Goal: Task Accomplishment & Management: Manage account settings

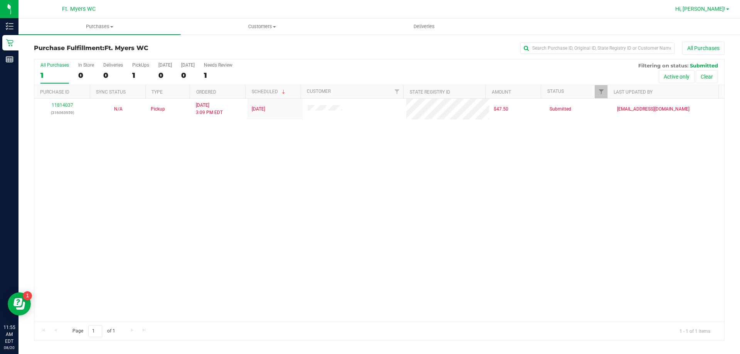
click at [715, 5] on link "Hi, [PERSON_NAME]!" at bounding box center [702, 9] width 60 height 8
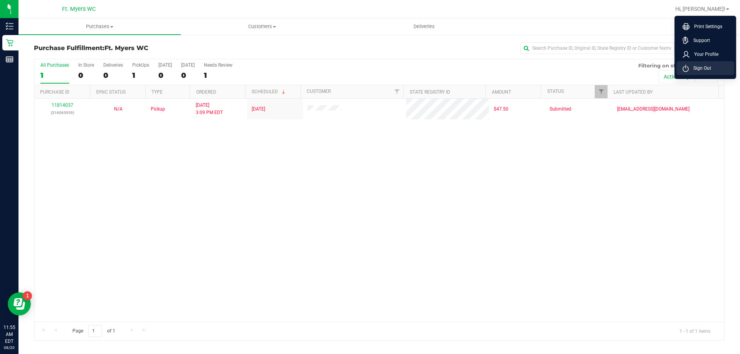
click at [699, 64] on li "Sign Out" at bounding box center [705, 68] width 58 height 14
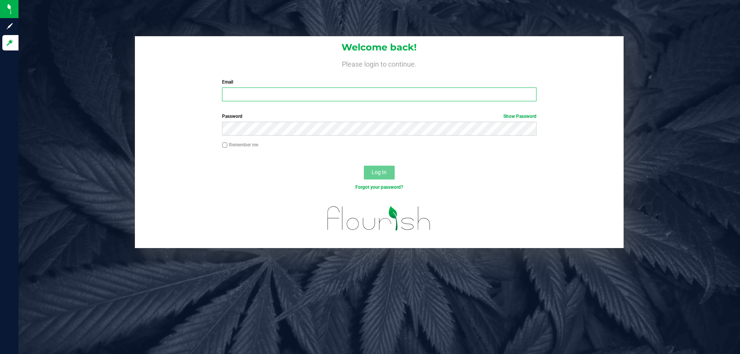
click at [438, 97] on input "Email" at bounding box center [379, 94] width 314 height 14
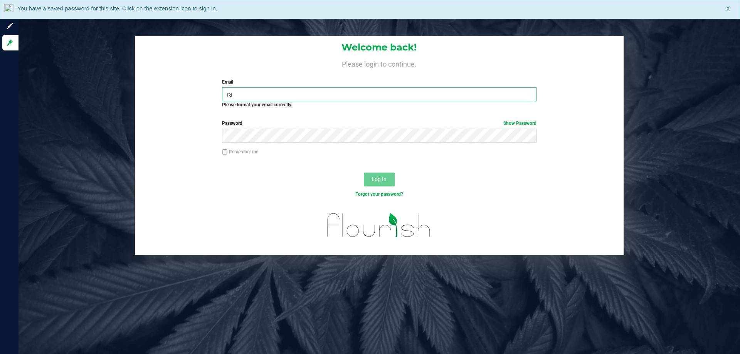
type input "r"
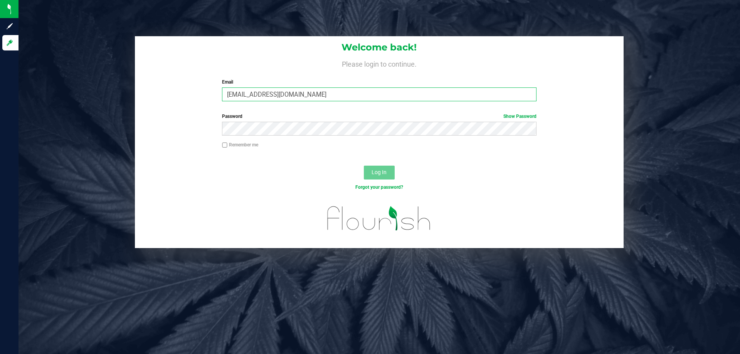
type input "[EMAIL_ADDRESS][DOMAIN_NAME]"
click at [364, 166] on button "Log In" at bounding box center [379, 173] width 31 height 14
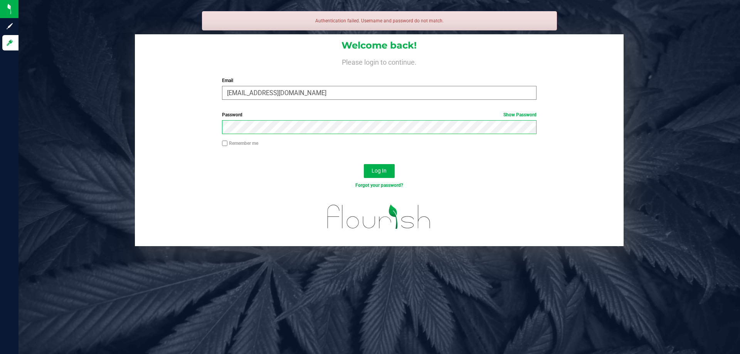
click at [364, 164] on button "Log In" at bounding box center [379, 171] width 31 height 14
